Goal: Task Accomplishment & Management: Manage account settings

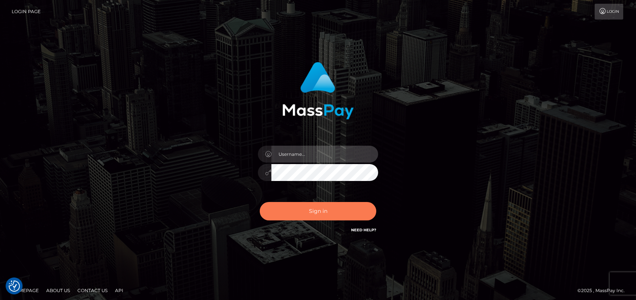
type input "emmy.navach"
click at [312, 212] on button "Sign in" at bounding box center [318, 211] width 117 height 18
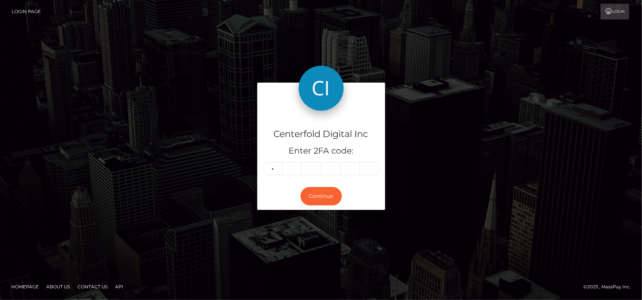
type input "8"
type input "2"
type input "9"
type input "1"
type input "8"
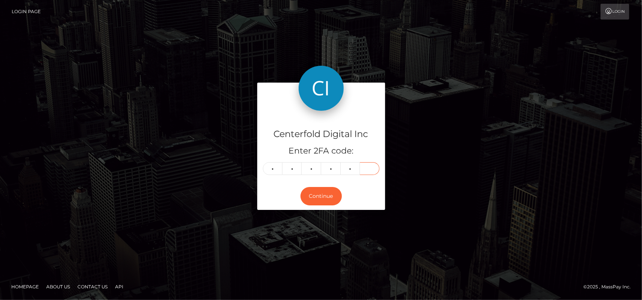
type input "2"
